Goal: Use online tool/utility: Utilize a website feature to perform a specific function

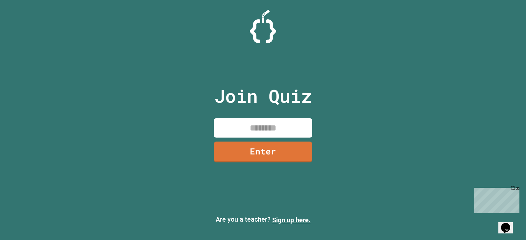
click at [271, 131] on input at bounding box center [263, 127] width 99 height 19
type input "********"
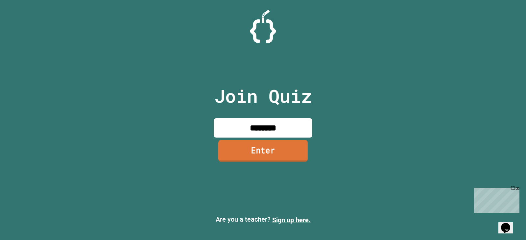
click at [237, 144] on link "Enter" at bounding box center [262, 151] width 89 height 22
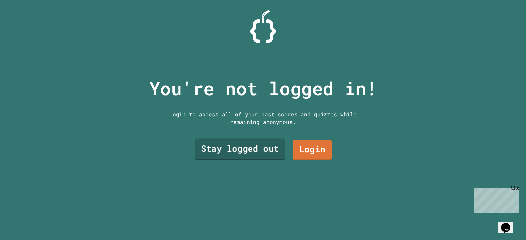
click at [222, 151] on link "Stay logged out" at bounding box center [240, 150] width 91 height 22
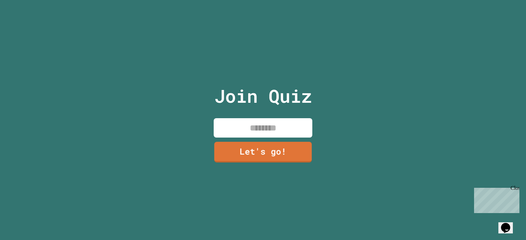
click at [263, 123] on input at bounding box center [263, 127] width 99 height 19
type input "*****"
click at [514, 189] on div "Close" at bounding box center [514, 189] width 8 height 8
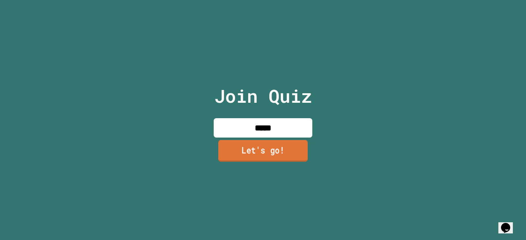
click at [229, 140] on link "Let's go!" at bounding box center [262, 151] width 89 height 22
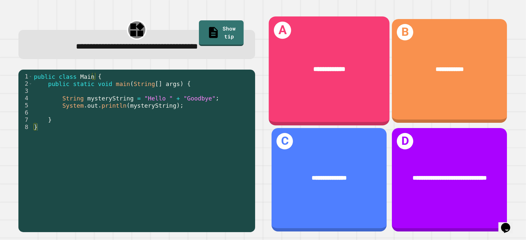
click at [319, 88] on div "**********" at bounding box center [329, 70] width 121 height 109
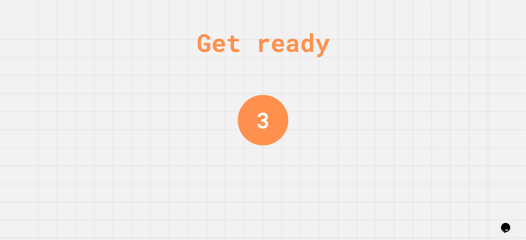
click at [324, 190] on div "Get ready 3" at bounding box center [263, 120] width 526 height 240
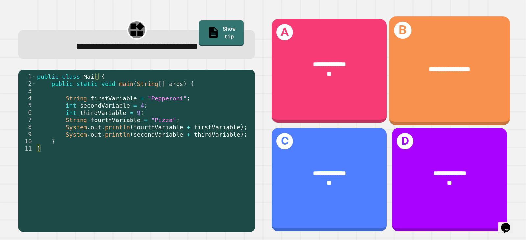
click at [433, 82] on div "**********" at bounding box center [449, 69] width 121 height 36
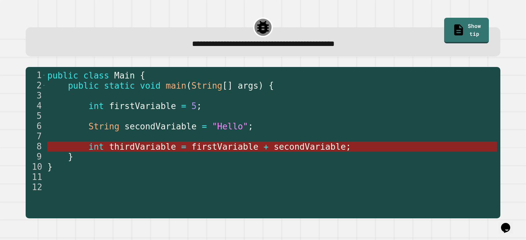
click at [162, 147] on span "thirdVariable" at bounding box center [142, 147] width 67 height 10
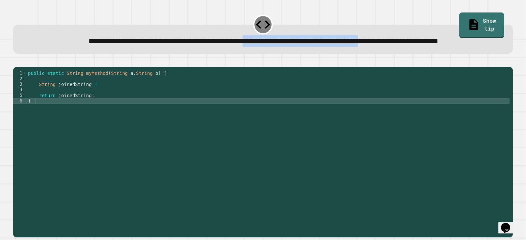
drag, startPoint x: 275, startPoint y: 42, endPoint x: 459, endPoint y: 43, distance: 183.7
click at [438, 43] on span "**********" at bounding box center [263, 41] width 350 height 8
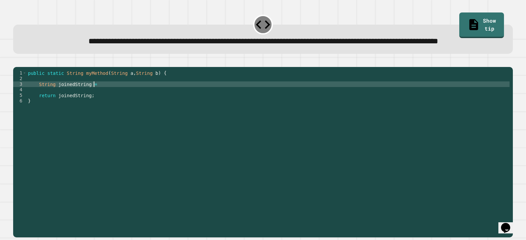
click at [111, 107] on div "public static String myMethod ( String a , String b ) { String joinedString = r…" at bounding box center [268, 137] width 483 height 134
type textarea "**********"
click at [16, 61] on icon "button" at bounding box center [16, 61] width 0 height 0
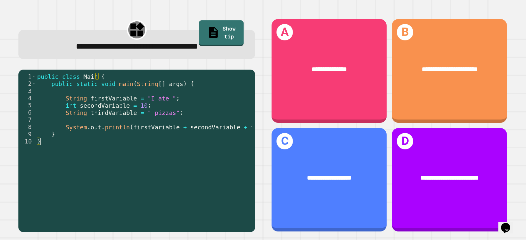
drag, startPoint x: 141, startPoint y: 216, endPoint x: 151, endPoint y: 215, distance: 9.6
click at [151, 215] on div "1 2 3 4 5 6 7 8 9 10 public class Main { public static void main ( String [ ] a…" at bounding box center [134, 144] width 233 height 142
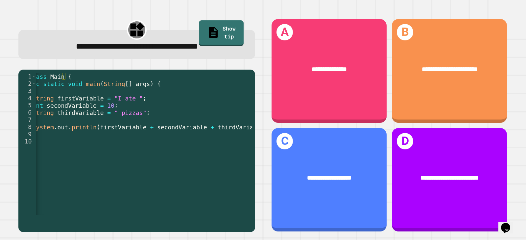
scroll to position [0, 35]
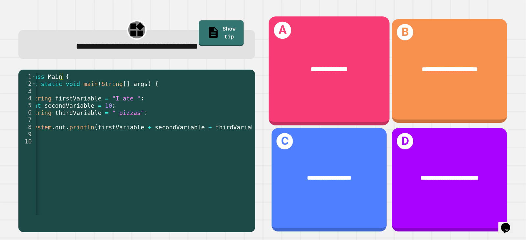
click at [287, 87] on div "**********" at bounding box center [329, 70] width 121 height 109
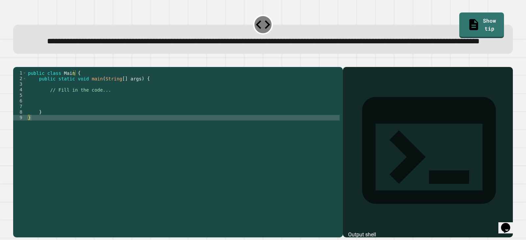
click at [94, 120] on div "public class Main { public static void main ( String [ ] args ) { // Fill in th…" at bounding box center [183, 137] width 313 height 134
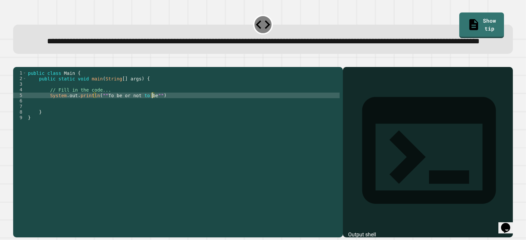
scroll to position [0, 9]
click at [204, 117] on div "public class Main { public static void main ( String [ ] args ) { // Fill in th…" at bounding box center [183, 137] width 313 height 134
click at [30, 67] on div at bounding box center [263, 63] width 500 height 8
click at [16, 61] on icon "button" at bounding box center [16, 61] width 0 height 0
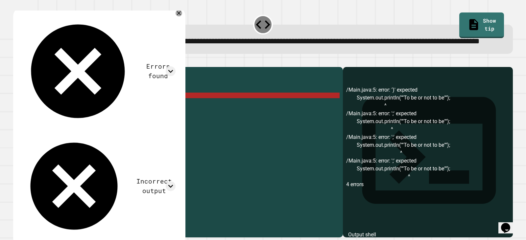
click at [99, 120] on div "public class Main { public static void main ( String [ ] args ) { // Fill in th…" at bounding box center [183, 137] width 313 height 134
click at [101, 117] on div "public class Main { public static void main ( String [ ] args ) { // Fill in th…" at bounding box center [183, 137] width 313 height 134
click at [98, 118] on div "public class Main { public static void main ( String [ ] args ) { // Fill in th…" at bounding box center [183, 137] width 313 height 134
click at [98, 119] on div "public class Main { public static void main ( String [ ] args ) { // Fill in th…" at bounding box center [183, 137] width 313 height 134
click at [101, 118] on div "public class Main { public static void main ( String [ ] args ) { // Fill in th…" at bounding box center [183, 137] width 313 height 134
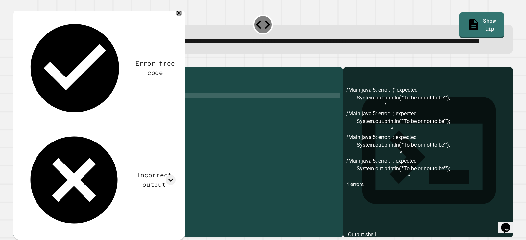
scroll to position [0, 5]
click at [113, 110] on div "public class Main { public static void main ( String [ ] args ) { // Fill in th…" at bounding box center [183, 137] width 313 height 134
type textarea "**********"
drag, startPoint x: 125, startPoint y: 114, endPoint x: 20, endPoint y: 113, distance: 105.5
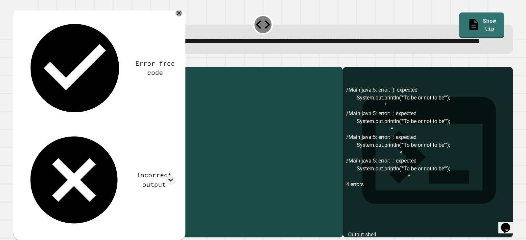
click at [20, 113] on div "**********" at bounding box center [176, 131] width 326 height 123
click at [20, 93] on div "4" at bounding box center [21, 90] width 16 height 6
click at [40, 120] on div "public class Main { public static void main ( String [ ] args ) { // Fill in th…" at bounding box center [184, 137] width 311 height 134
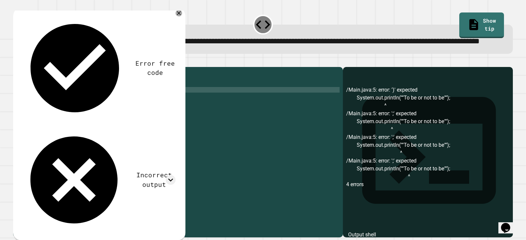
click at [95, 115] on div "public class Main { public static void main ( String [ ] args ) { // Fill in th…" at bounding box center [183, 137] width 313 height 134
click at [95, 120] on div "public class Main { public static void main ( String [ ] args ) { // Fill in th…" at bounding box center [183, 137] width 313 height 134
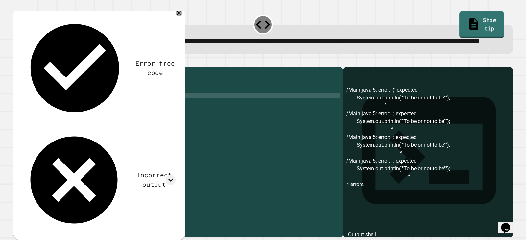
click at [464, 25] on link "Show tip" at bounding box center [481, 24] width 45 height 27
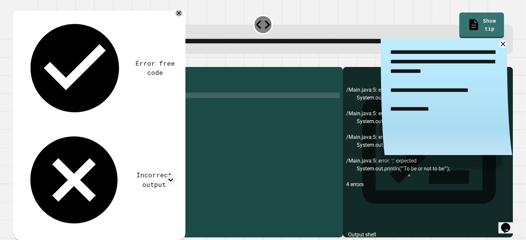
click at [101, 118] on div "public class Main { public static void main ( String [ ] args ) { // Fill in th…" at bounding box center [183, 137] width 313 height 134
click at [98, 119] on div "public class Main { public static void main ( String [ ] args ) { // Fill in th…" at bounding box center [183, 137] width 313 height 134
click at [151, 118] on div "public class Main { public static void main ( String [ ] args ) { // Fill in th…" at bounding box center [183, 137] width 313 height 134
click at [22, 68] on icon "button" at bounding box center [21, 65] width 4 height 5
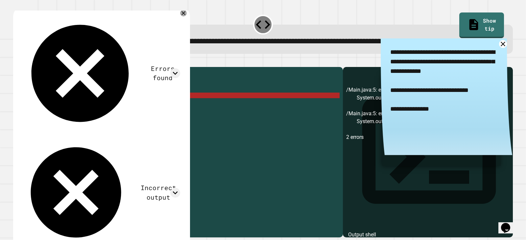
click at [156, 118] on div "public class Main { public static void main ( String [ ] args ) { // Fill in th…" at bounding box center [183, 137] width 313 height 134
click at [153, 118] on div "public class Main { public static void main ( String [ ] args ) { // Fill in th…" at bounding box center [183, 137] width 313 height 134
click at [154, 117] on div "public class Main { public static void main ( String [ ] args ) { // Fill in th…" at bounding box center [183, 137] width 313 height 134
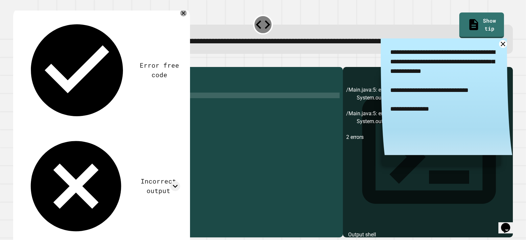
type textarea "**********"
click at [22, 68] on icon "button" at bounding box center [21, 65] width 4 height 5
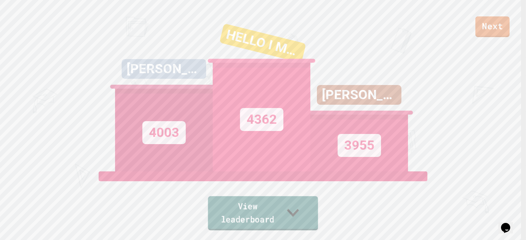
click at [319, 221] on div "View leaderboard" at bounding box center [263, 201] width 112 height 59
click at [287, 221] on link "View leaderboard" at bounding box center [262, 214] width 111 height 34
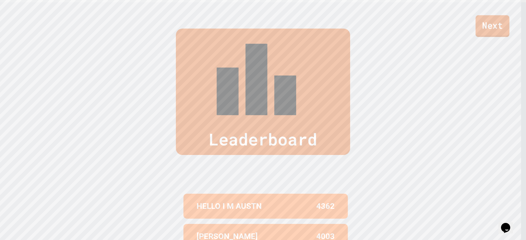
click at [489, 28] on link "Next" at bounding box center [493, 26] width 34 height 22
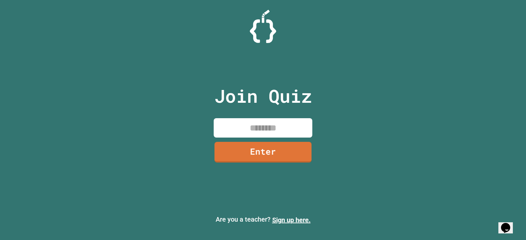
click at [269, 129] on input at bounding box center [263, 127] width 99 height 19
type input "********"
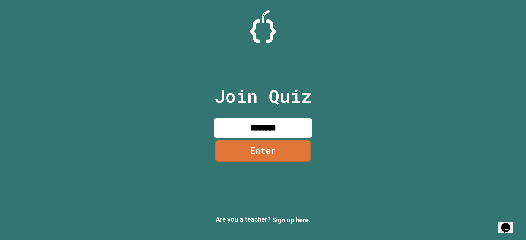
click at [285, 155] on link "Enter" at bounding box center [262, 151] width 95 height 22
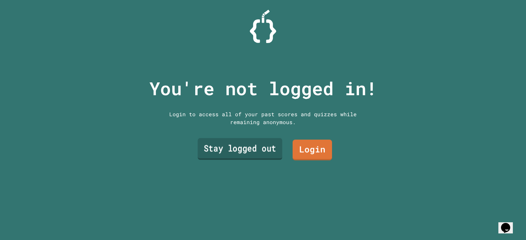
click at [246, 148] on link "Stay logged out" at bounding box center [240, 149] width 84 height 22
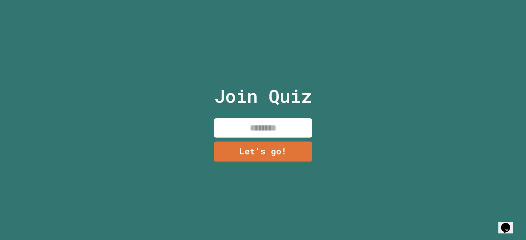
click at [258, 126] on input at bounding box center [263, 127] width 99 height 19
type input "*****"
click at [259, 147] on link "Let's go!" at bounding box center [263, 152] width 100 height 22
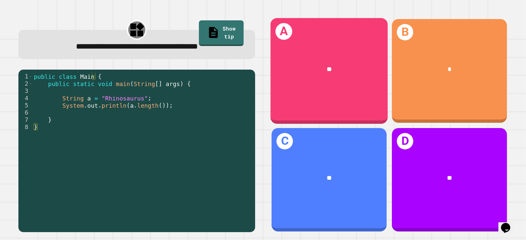
click at [331, 59] on div "**" at bounding box center [329, 69] width 117 height 35
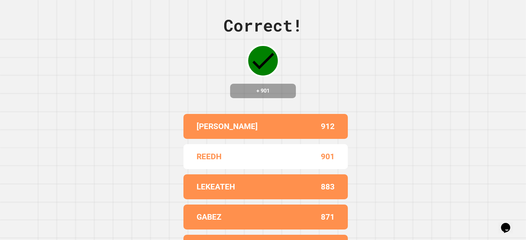
click at [360, 144] on div "Correct! + 901 [PERSON_NAME] 912 REEDH 901 LEKEATEH 883 GABEZ 871 [PERSON_NAME]…" at bounding box center [263, 120] width 526 height 240
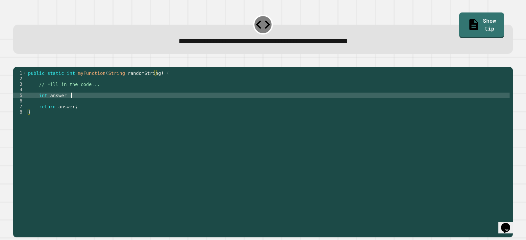
click at [82, 103] on div "public static int myFunction ( String randomString ) { // Fill in the code... i…" at bounding box center [268, 145] width 483 height 151
click at [16, 61] on icon "button" at bounding box center [16, 61] width 0 height 0
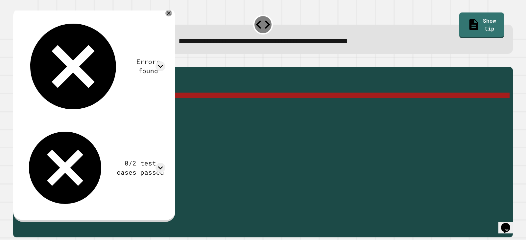
click at [86, 106] on div "public static int myFunction ( String randomString ) { // Fill in the code... i…" at bounding box center [268, 145] width 483 height 151
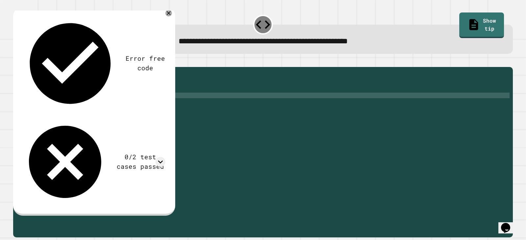
scroll to position [0, 5]
type textarea "**********"
click at [16, 61] on icon "button" at bounding box center [16, 61] width 0 height 0
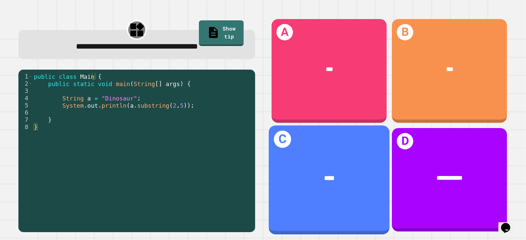
click at [335, 165] on div "****" at bounding box center [329, 178] width 121 height 36
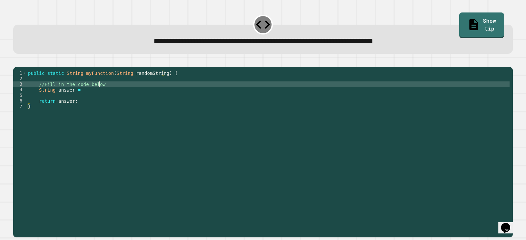
click at [132, 92] on div "public static String myFunction ( String randomString ) { //Fill in the code be…" at bounding box center [268, 145] width 483 height 151
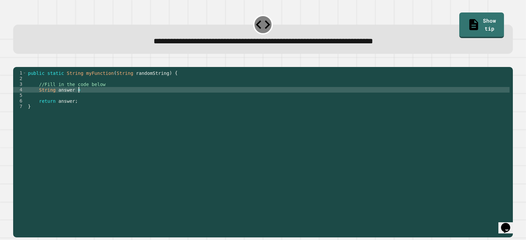
click at [93, 102] on div "public static String myFunction ( String randomString ) { //Fill in the code be…" at bounding box center [268, 145] width 483 height 151
click at [16, 61] on button "button" at bounding box center [16, 61] width 0 height 0
click at [18, 67] on div at bounding box center [263, 63] width 500 height 8
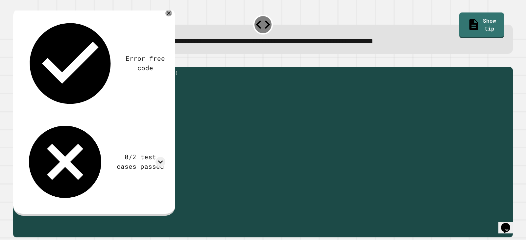
click at [119, 98] on div "public static String myFunction ( String randomString ) { //Fill in the code be…" at bounding box center [268, 145] width 483 height 151
click at [119, 98] on div "public static String myFunction ( String randomString ) { //Fill in the code be…" at bounding box center [268, 140] width 483 height 140
click at [120, 99] on div "public static String myFunction ( String randomString ) { //Fill in the code be…" at bounding box center [268, 145] width 483 height 151
click at [16, 61] on button "button" at bounding box center [16, 61] width 0 height 0
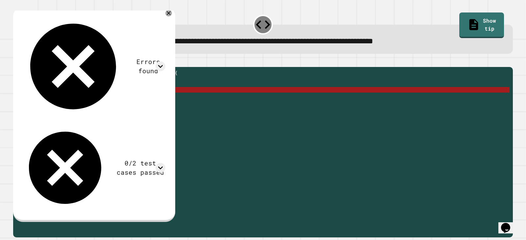
click at [120, 100] on div "public static String myFunction ( String randomString ) { //Fill in the code be…" at bounding box center [268, 145] width 483 height 151
click at [120, 100] on div "public static String myFunction ( String randomString ) { //Fill in the code be…" at bounding box center [268, 140] width 483 height 140
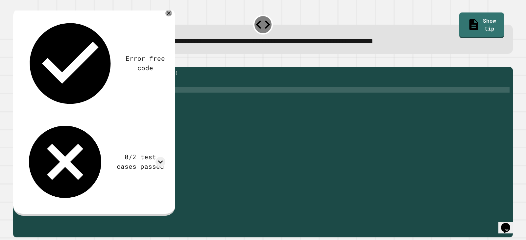
click at [16, 61] on icon "button" at bounding box center [16, 61] width 0 height 0
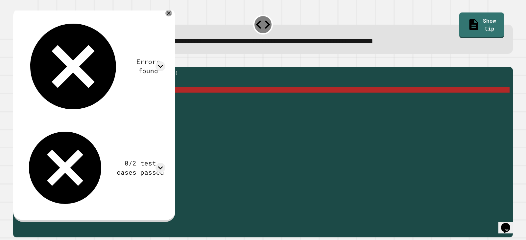
click at [124, 100] on div "public static String myFunction ( String randomString ) { //Fill in the code be…" at bounding box center [268, 145] width 483 height 151
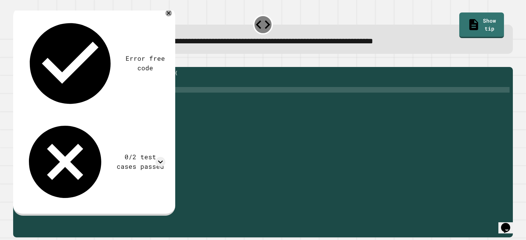
click at [16, 61] on icon "button" at bounding box center [16, 61] width 0 height 0
click at [100, 100] on div "public static String myFunction ( String randomString ) { //Fill in the code be…" at bounding box center [268, 145] width 483 height 151
click at [133, 99] on div "public static String myFunction ( String randomString ) { //Fill in the code be…" at bounding box center [268, 145] width 483 height 151
drag, startPoint x: 156, startPoint y: 100, endPoint x: 126, endPoint y: 100, distance: 29.6
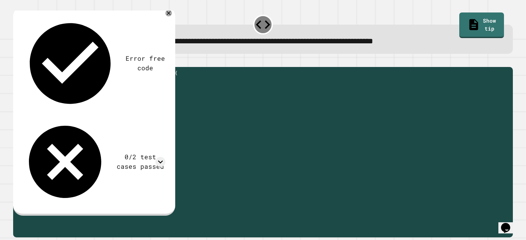
click at [126, 100] on div "public static String myFunction ( String randomString ) { //Fill in the code be…" at bounding box center [268, 145] width 483 height 151
click at [126, 100] on div "public static String myFunction ( String randomString ) { //Fill in the code be…" at bounding box center [268, 140] width 483 height 140
drag, startPoint x: 114, startPoint y: 100, endPoint x: 142, endPoint y: 99, distance: 27.6
click at [137, 98] on div "public static String myFunction ( String randomString ) { //Fill in the code be…" at bounding box center [268, 145] width 483 height 151
click at [159, 99] on div "public static String myFunction ( String randomString ) { //Fill in the code be…" at bounding box center [268, 145] width 483 height 151
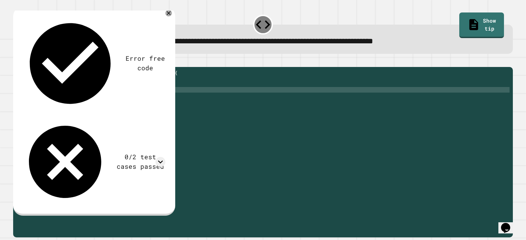
click at [16, 61] on button "button" at bounding box center [16, 61] width 0 height 0
drag, startPoint x: 78, startPoint y: 100, endPoint x: 114, endPoint y: 98, distance: 36.5
click at [114, 98] on div "public static String myFunction ( String randomString ) { //Fill in the code be…" at bounding box center [268, 145] width 483 height 151
click at [115, 101] on div "public static String myFunction ( String randomString ) { //Fill in the code be…" at bounding box center [268, 140] width 483 height 140
click at [112, 101] on div "public static String myFunction ( String randomString ) { //Fill in the code be…" at bounding box center [268, 145] width 483 height 151
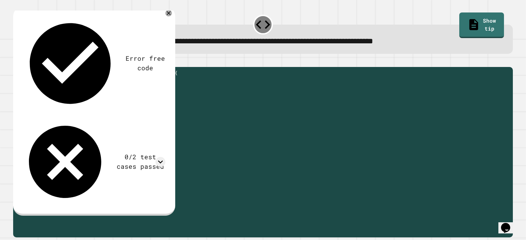
click at [112, 101] on div "public static String myFunction ( String randomString ) { //Fill in the code be…" at bounding box center [268, 145] width 483 height 151
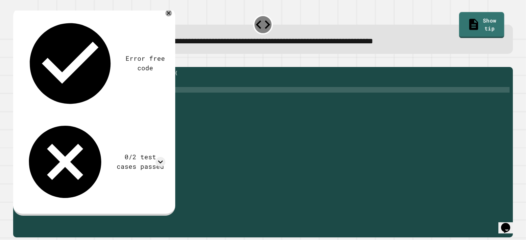
click at [466, 21] on link "Show tip" at bounding box center [481, 25] width 45 height 26
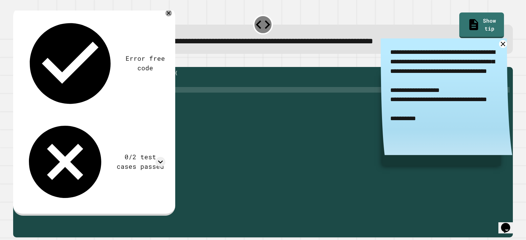
click at [113, 100] on div "public static String myFunction ( String randomString ) { //Fill in the code be…" at bounding box center [268, 145] width 483 height 151
click at [78, 99] on div "public static String myFunction ( String randomString ) { //Fill in the code be…" at bounding box center [268, 145] width 483 height 151
click at [150, 99] on div "public static String myFunction ( String randomString ) { //Fill in the code be…" at bounding box center [268, 145] width 483 height 151
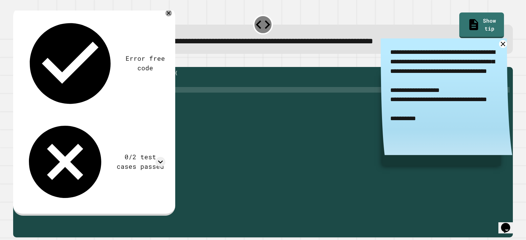
click at [16, 61] on button "button" at bounding box center [16, 61] width 0 height 0
click at [145, 99] on div "public static String myFunction ( String randomString ) { //Fill in the code be…" at bounding box center [268, 145] width 483 height 151
type textarea "**********"
click at [16, 61] on icon "button" at bounding box center [16, 61] width 0 height 0
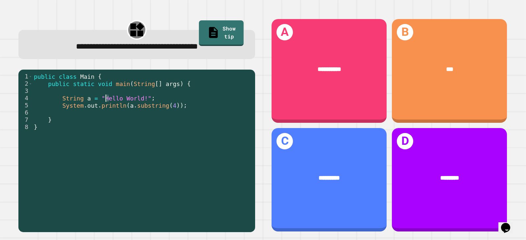
click at [105, 101] on div "public class Main { public static void main ( String [ ] args ) { String a = "H…" at bounding box center [142, 149] width 219 height 152
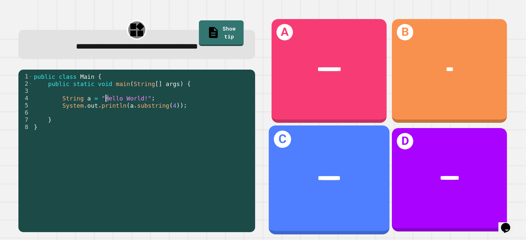
click at [335, 160] on div "*********" at bounding box center [329, 178] width 121 height 36
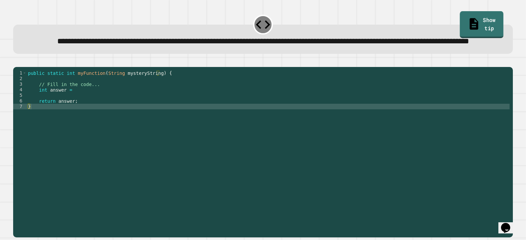
click at [462, 19] on link "Show tip" at bounding box center [482, 24] width 44 height 27
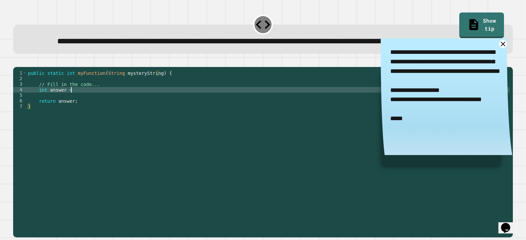
click at [105, 113] on div "public static int myFunction ( String mysteryString ) { // Fill in the code... …" at bounding box center [268, 137] width 483 height 134
type textarea "**********"
click at [16, 61] on icon "button" at bounding box center [16, 61] width 0 height 0
